Goal: Task Accomplishment & Management: Manage account settings

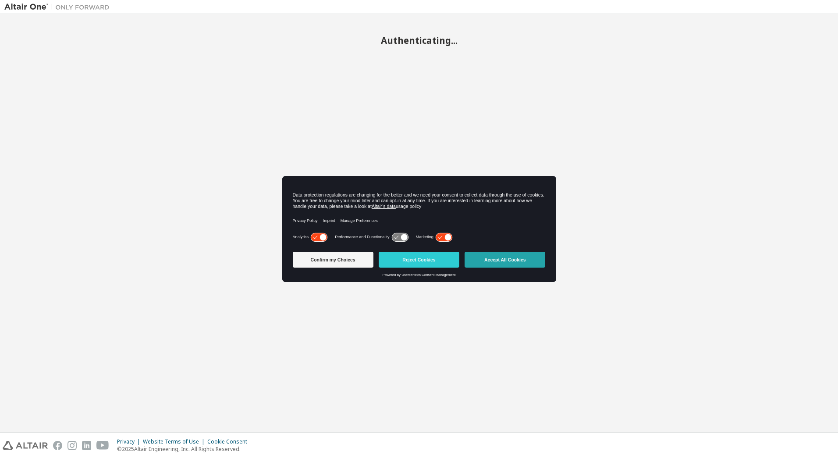
click at [508, 263] on button "Accept All Cookies" at bounding box center [505, 260] width 81 height 16
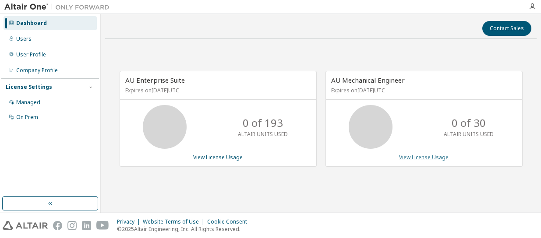
click at [422, 159] on link "View License Usage" at bounding box center [424, 157] width 50 height 7
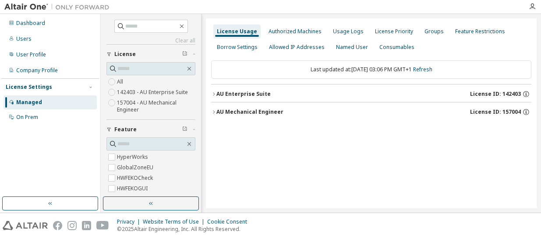
click at [208, 113] on div "License Usage Authorized Machines Usage Logs License Priority Groups Feature Re…" at bounding box center [371, 113] width 331 height 190
click at [214, 112] on icon "button" at bounding box center [213, 112] width 5 height 5
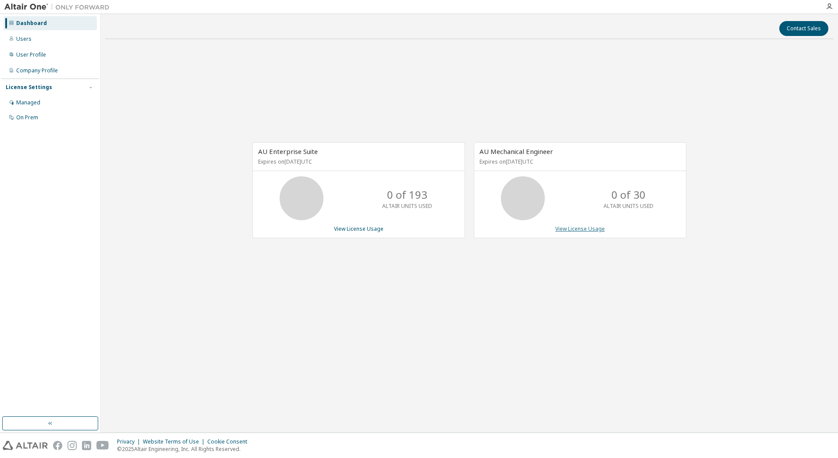
click at [574, 230] on link "View License Usage" at bounding box center [580, 228] width 50 height 7
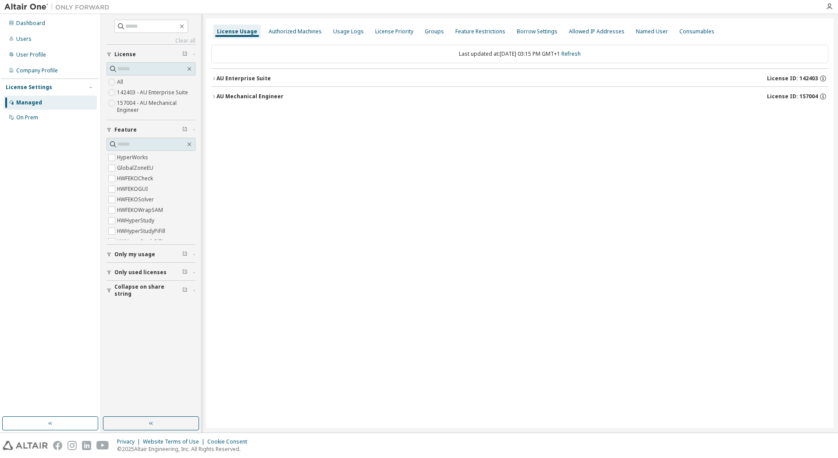
click at [151, 103] on label "157004 - AU Mechanical Engineer" at bounding box center [156, 107] width 78 height 18
click at [241, 79] on div "AU Mechanical Engineer" at bounding box center [250, 78] width 67 height 7
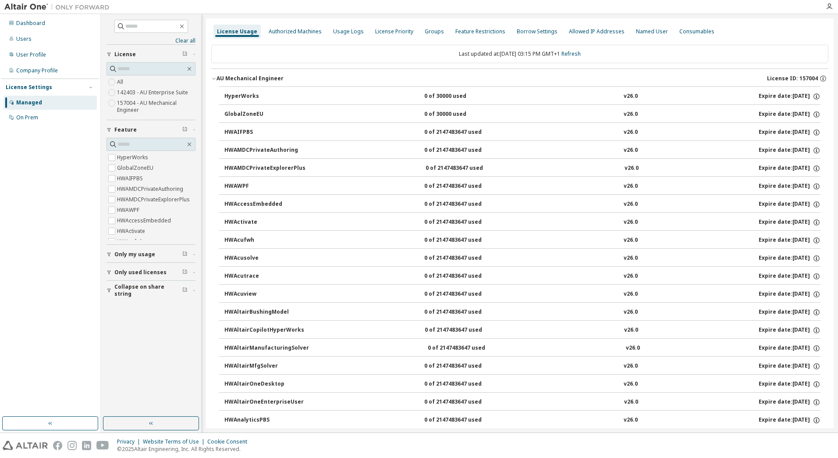
click at [603, 97] on div "HyperWorks 0 of 30000 used v26.0 Expire date: 2026-04-01" at bounding box center [522, 96] width 596 height 8
click at [339, 35] on div "Usage Logs" at bounding box center [348, 31] width 31 height 7
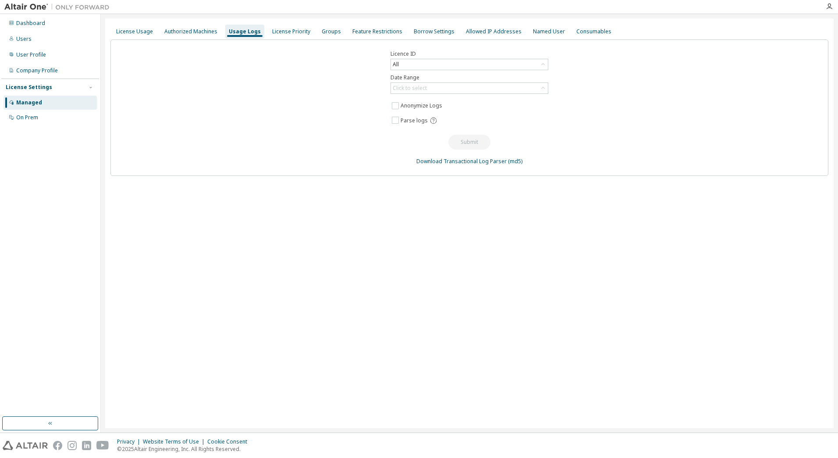
click at [437, 70] on div "Licence ID All Date Range Click to select Anonymize Logs Parse logs Submit Down…" at bounding box center [469, 107] width 718 height 136
click at [436, 64] on div "All" at bounding box center [469, 64] width 157 height 11
click at [472, 121] on li "157004 - AU Mechanical Engineer" at bounding box center [468, 122] width 155 height 11
click at [466, 90] on div "Click to select" at bounding box center [469, 88] width 157 height 11
click at [454, 116] on li "Last 30 days" at bounding box center [468, 112] width 155 height 11
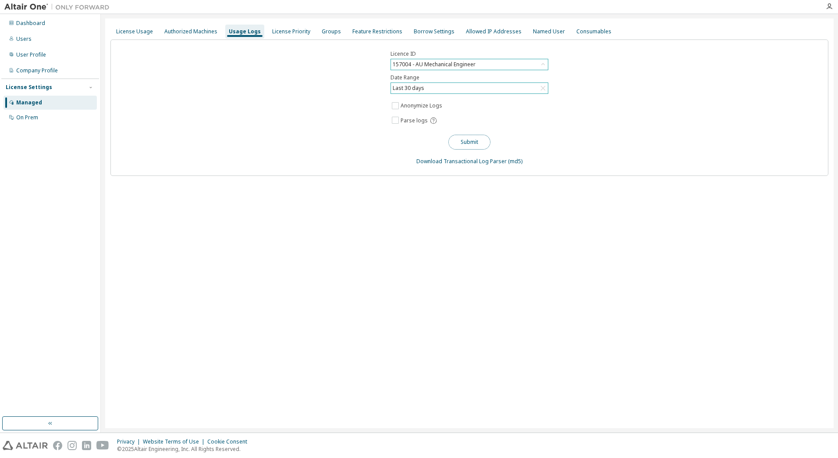
click at [465, 138] on button "Submit" at bounding box center [469, 142] width 42 height 15
click at [469, 146] on button "Submit" at bounding box center [469, 142] width 42 height 15
click at [443, 90] on div "Last 30 days" at bounding box center [469, 88] width 157 height 11
click at [664, 123] on div "Licence ID 157004 - AU Mechanical Engineer Date Range Last 30 days Last 30 days…" at bounding box center [469, 107] width 718 height 136
click at [462, 144] on button "Submit" at bounding box center [469, 142] width 42 height 15
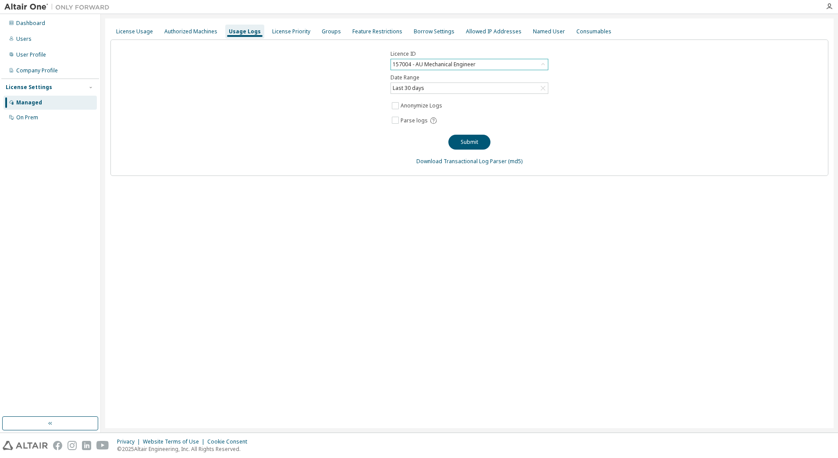
click at [537, 71] on div "Licence ID 157004 - AU Mechanical Engineer Date Range Last 30 days Anonymize Lo…" at bounding box center [469, 107] width 718 height 136
click at [535, 63] on div "157004 - AU Mechanical Engineer" at bounding box center [469, 64] width 157 height 11
click at [427, 88] on div "Last 30 days" at bounding box center [469, 88] width 157 height 11
click at [426, 127] on li "Year to date" at bounding box center [468, 123] width 155 height 11
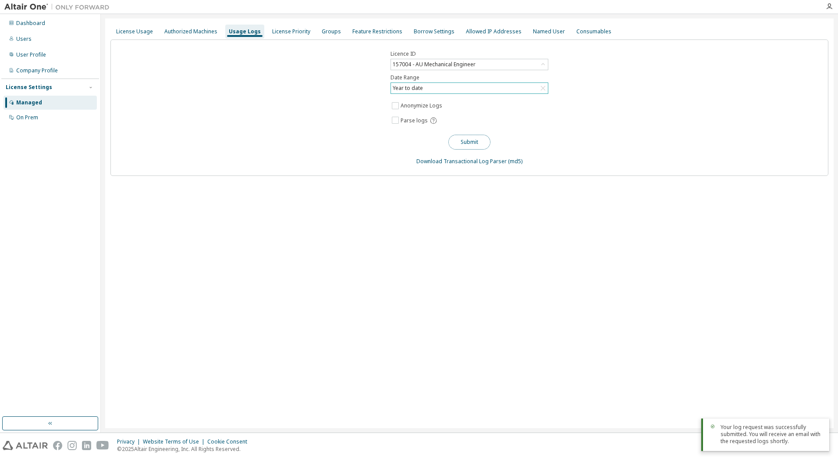
click at [466, 142] on button "Submit" at bounding box center [469, 142] width 42 height 15
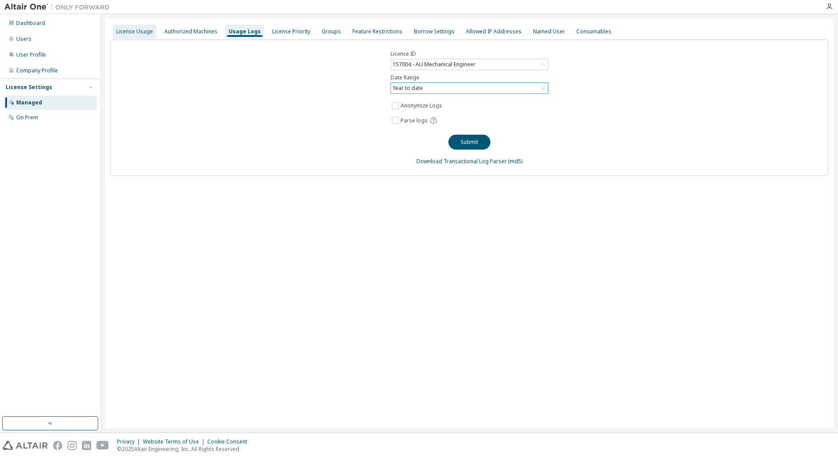
click at [142, 32] on div "License Usage" at bounding box center [134, 31] width 37 height 7
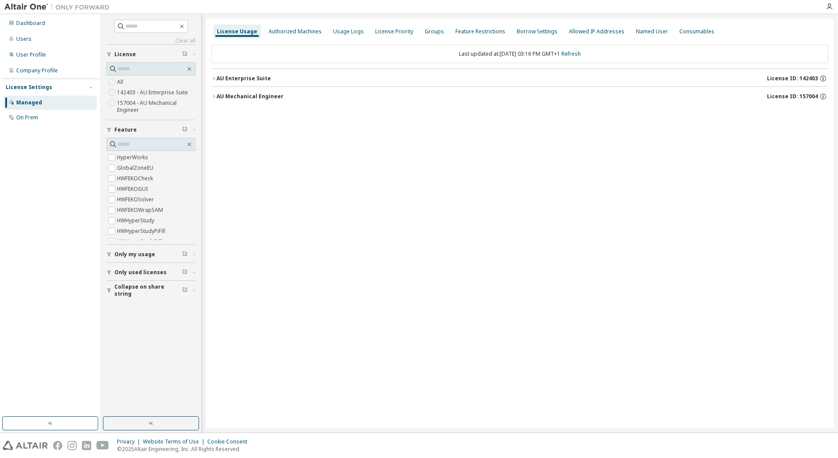
click at [323, 212] on div "License Usage Authorized Machines Usage Logs License Priority Groups Feature Re…" at bounding box center [520, 222] width 628 height 409
click at [394, 31] on div "License Priority" at bounding box center [394, 31] width 38 height 7
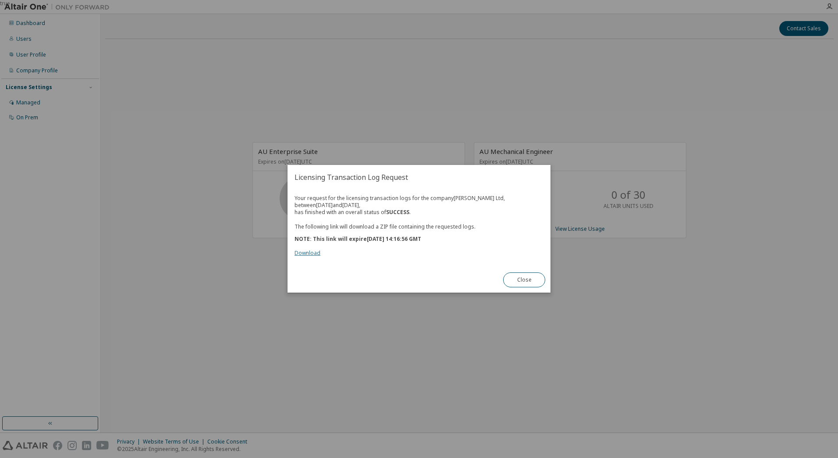
click at [300, 250] on link "Download" at bounding box center [308, 252] width 26 height 7
